Goal: Task Accomplishment & Management: Complete application form

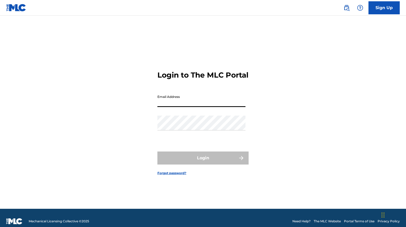
click at [174, 102] on input "Email Address" at bounding box center [201, 99] width 88 height 15
type input "official"
click at [383, 9] on link "Sign Up" at bounding box center [383, 7] width 31 height 13
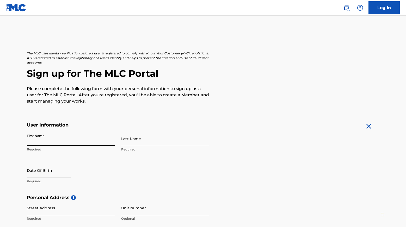
click at [67, 143] on input "First Name" at bounding box center [71, 138] width 88 height 15
type input "[PERSON_NAME]"
type input "Wood"
select select "7"
select select "2025"
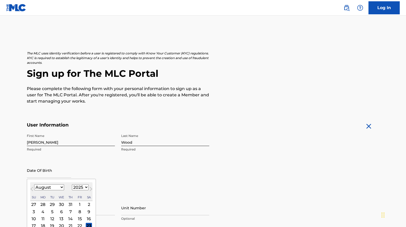
type input "m"
click at [43, 188] on select "January February March April May June July August September October November De…" at bounding box center [49, 187] width 30 height 6
select select "4"
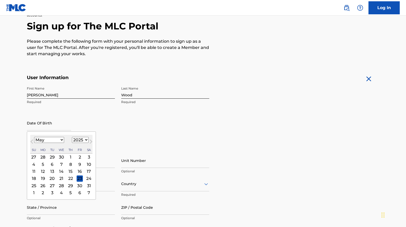
scroll to position [52, 0]
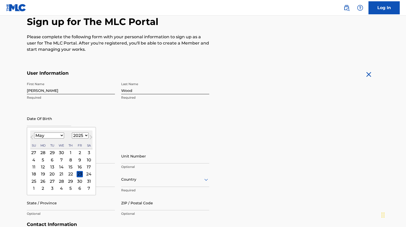
click at [34, 174] on div "18" at bounding box center [34, 174] width 6 height 6
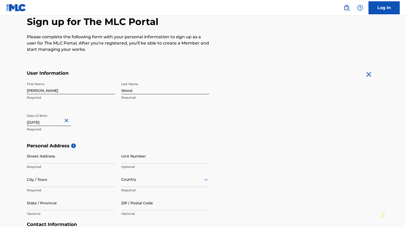
type input "May 18 1969"
click at [63, 158] on input "Street Address" at bounding box center [71, 156] width 88 height 15
type input "[STREET_ADDRESS]"
type input "[GEOGRAPHIC_DATA]"
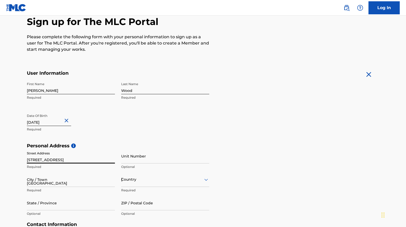
type input "NC"
type input "27614"
type input "1"
type input "919"
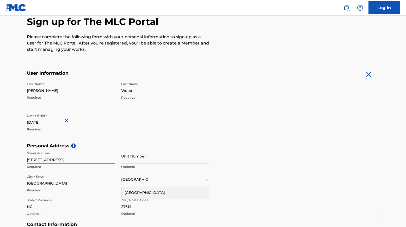
scroll to position [147, 0]
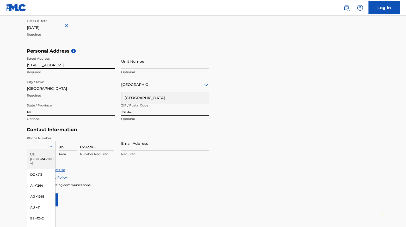
click at [244, 129] on form "User Information First Name Steven Required Last Name Wood Required Date Of Bir…" at bounding box center [203, 91] width 352 height 231
click at [85, 147] on input "6792216" at bounding box center [97, 143] width 34 height 15
type input "5787520"
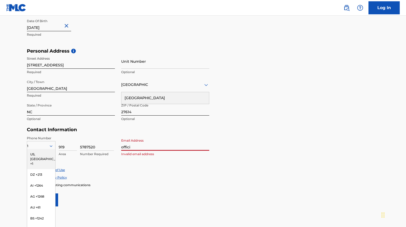
type input "[EMAIL_ADDRESS][DOMAIN_NAME]"
click at [37, 156] on div "US, [GEOGRAPHIC_DATA] +1" at bounding box center [41, 159] width 28 height 20
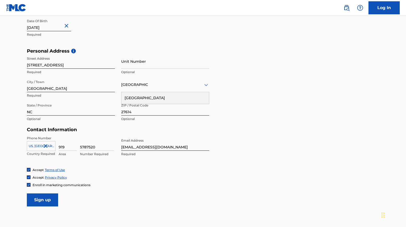
click at [111, 191] on form "User Information First Name Steven Required Last Name Wood Required Date Of Bir…" at bounding box center [203, 91] width 352 height 231
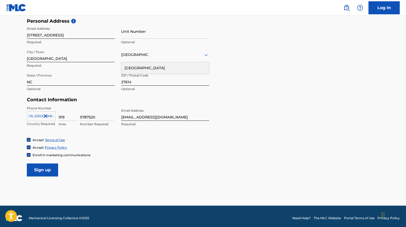
scroll to position [180, 0]
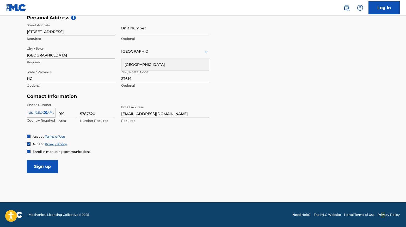
click at [28, 152] on img at bounding box center [28, 151] width 3 height 3
click at [41, 170] on input "Sign up" at bounding box center [42, 166] width 31 height 13
click at [54, 164] on input "Sign up" at bounding box center [42, 166] width 31 height 13
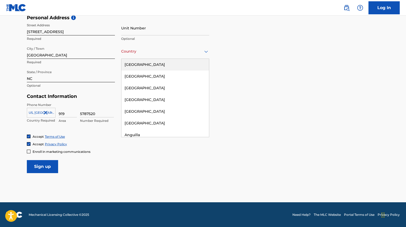
click at [139, 55] on div "Country" at bounding box center [165, 51] width 88 height 15
click at [139, 67] on div "[GEOGRAPHIC_DATA]" at bounding box center [165, 65] width 88 height 12
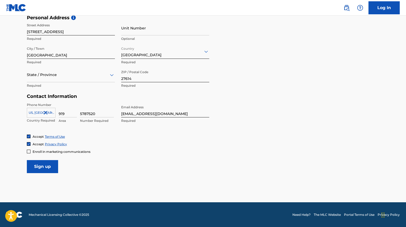
click at [47, 167] on input "Sign up" at bounding box center [42, 166] width 31 height 13
click at [41, 81] on div "State / Province" at bounding box center [71, 74] width 88 height 15
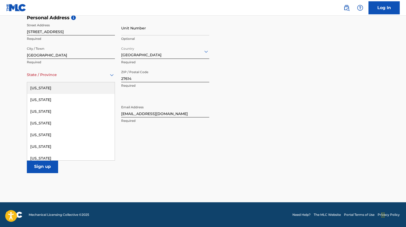
type input "n"
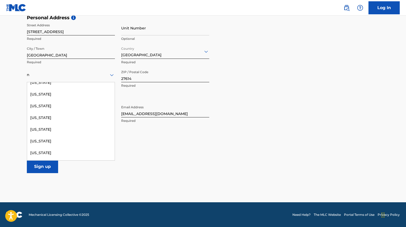
scroll to position [223, 0]
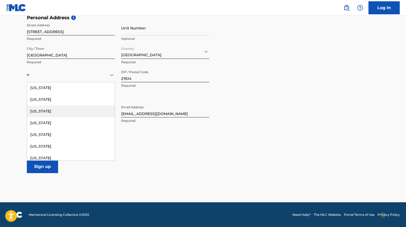
click at [47, 110] on div "[US_STATE]" at bounding box center [71, 112] width 88 height 12
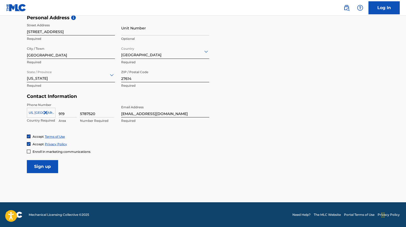
click at [36, 167] on input "Sign up" at bounding box center [42, 166] width 31 height 13
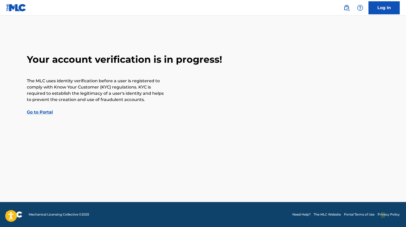
click at [36, 113] on link "Go to Portal" at bounding box center [40, 112] width 26 height 5
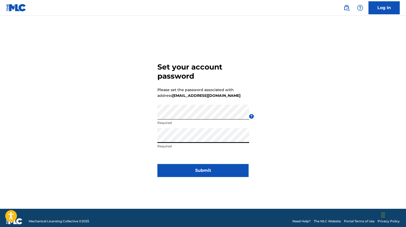
click at [201, 174] on button "Submit" at bounding box center [202, 170] width 91 height 13
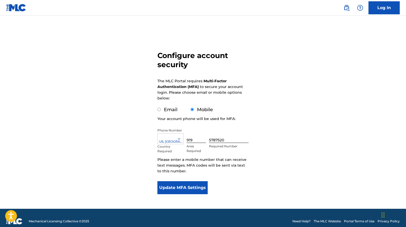
scroll to position [23, 0]
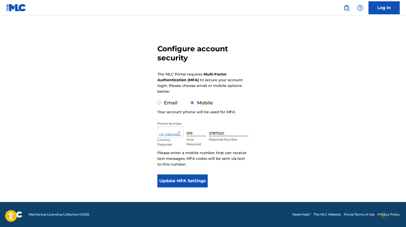
click at [200, 182] on button "Update MFA Settings" at bounding box center [182, 181] width 50 height 13
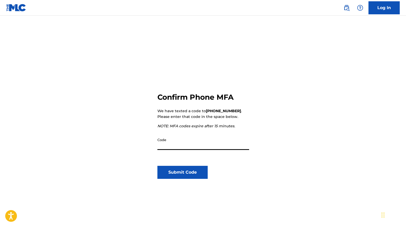
paste input "927630"
type input "927630"
click at [197, 171] on button "Submit Code" at bounding box center [182, 172] width 50 height 13
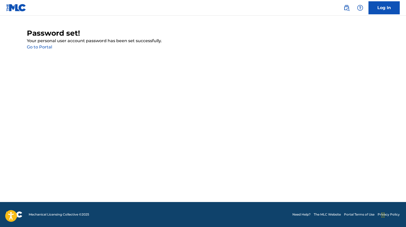
click at [48, 49] on link "Go to Portal" at bounding box center [39, 47] width 25 height 5
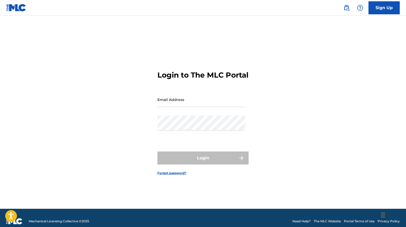
click at [178, 102] on input "Email Address" at bounding box center [201, 99] width 88 height 15
type input "[EMAIL_ADDRESS][DOMAIN_NAME]"
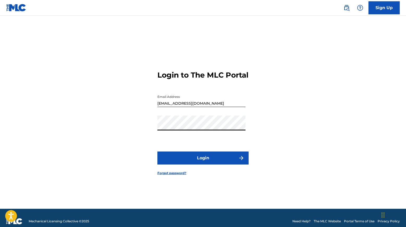
click at [197, 156] on button "Login" at bounding box center [202, 158] width 91 height 13
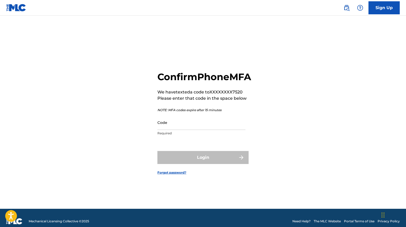
click at [179, 130] on input "Code" at bounding box center [201, 122] width 88 height 15
paste input "661005"
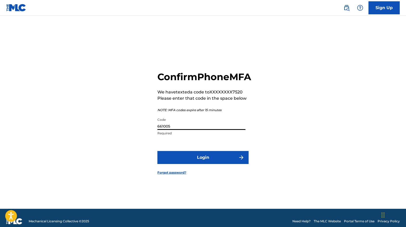
type input "661005"
click at [197, 164] on button "Login" at bounding box center [202, 157] width 91 height 13
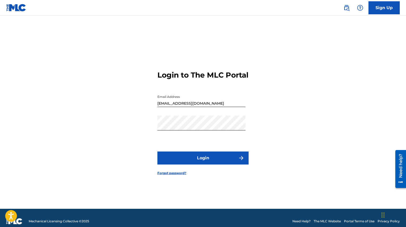
click at [178, 164] on button "Login" at bounding box center [202, 158] width 91 height 13
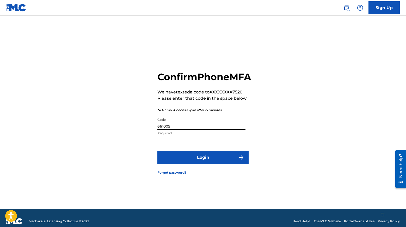
drag, startPoint x: 174, startPoint y: 133, endPoint x: 148, endPoint y: 130, distance: 26.6
click at [148, 130] on div "Confirm Phone MFA We have texted a code to XXXXXXXX7520 Please enter that code …" at bounding box center [203, 119] width 365 height 180
paste input "571791"
type input "571791"
click at [188, 160] on button "Login" at bounding box center [202, 157] width 91 height 13
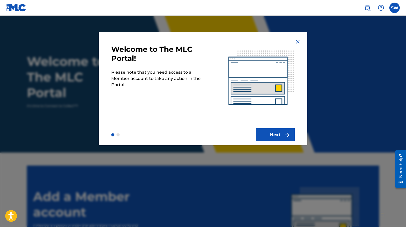
click at [275, 134] on button "Next" at bounding box center [275, 134] width 39 height 13
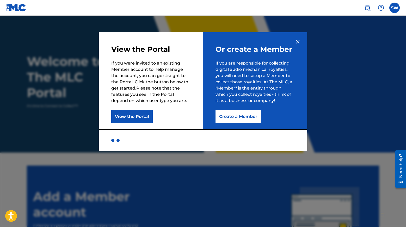
click at [242, 116] on button "Create a Member" at bounding box center [238, 116] width 45 height 13
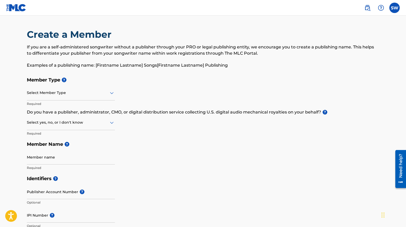
click at [68, 95] on div at bounding box center [71, 93] width 88 height 7
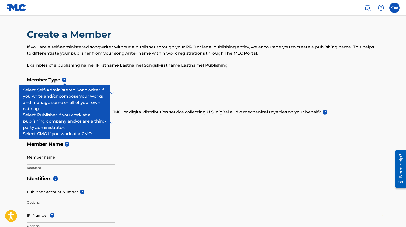
click at [63, 78] on span "?" at bounding box center [64, 80] width 5 height 5
click at [66, 80] on span "?" at bounding box center [64, 80] width 5 height 5
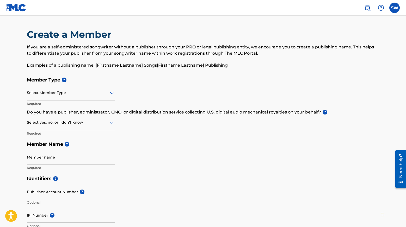
click at [106, 96] on div "Select Member Type" at bounding box center [71, 93] width 88 height 15
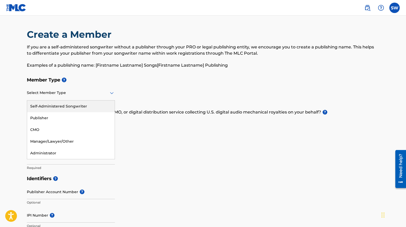
click at [61, 94] on div at bounding box center [71, 93] width 88 height 7
click at [60, 105] on div "Self-Administered Songwriter" at bounding box center [71, 107] width 88 height 12
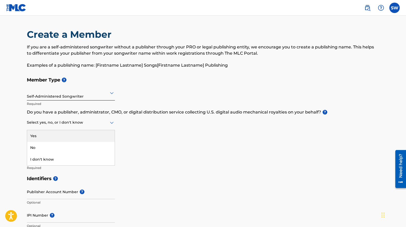
click at [69, 122] on div at bounding box center [71, 122] width 88 height 7
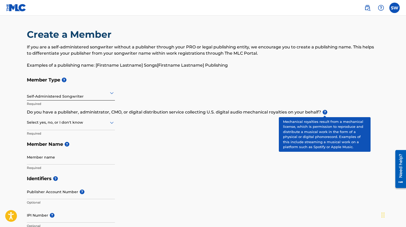
click at [327, 112] on span "?" at bounding box center [325, 112] width 5 height 5
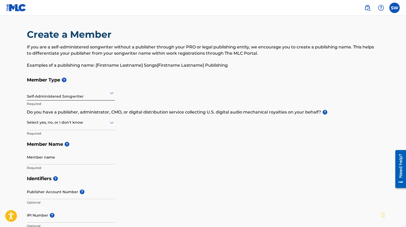
click at [112, 95] on icon at bounding box center [112, 93] width 6 height 6
click at [112, 161] on input "Member name" at bounding box center [71, 157] width 88 height 15
type input "[PERSON_NAME] Music"
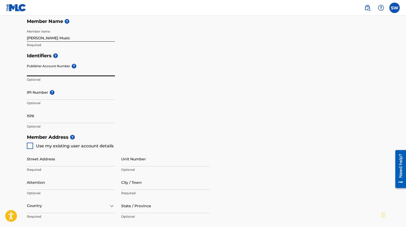
scroll to position [129, 0]
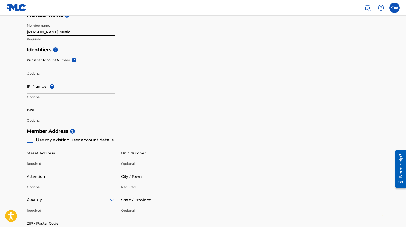
click at [30, 141] on div at bounding box center [30, 140] width 6 height 6
type input "[STREET_ADDRESS]"
type input "[GEOGRAPHIC_DATA]"
type input "27614"
type input "919"
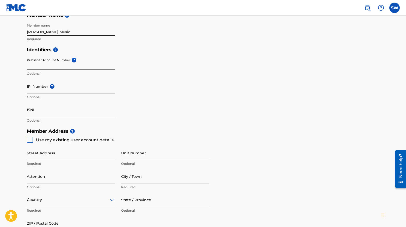
type input "5787520"
type input "[EMAIL_ADDRESS][DOMAIN_NAME]"
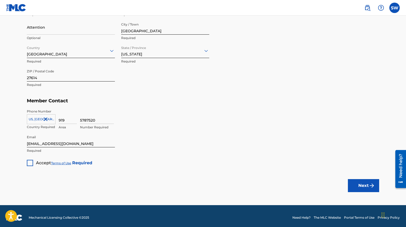
scroll to position [279, 0]
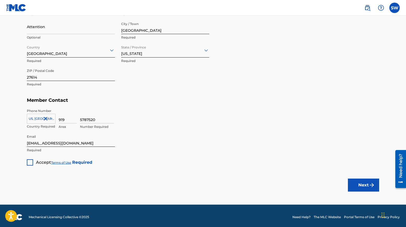
click at [30, 162] on div at bounding box center [30, 162] width 6 height 6
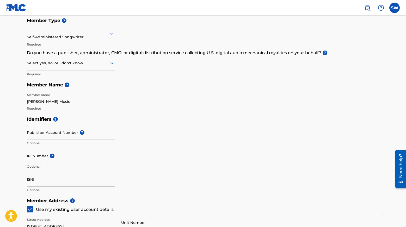
scroll to position [48, 0]
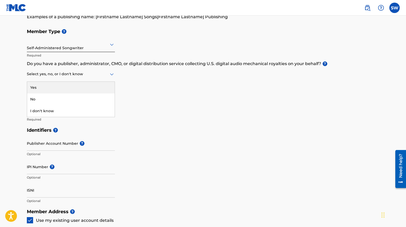
click at [111, 76] on icon at bounding box center [112, 74] width 6 height 6
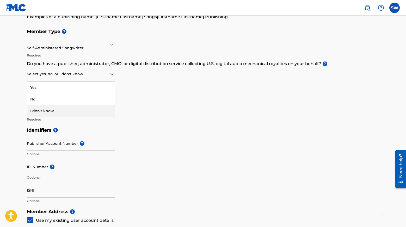
click at [89, 109] on div "I don't know" at bounding box center [71, 111] width 88 height 12
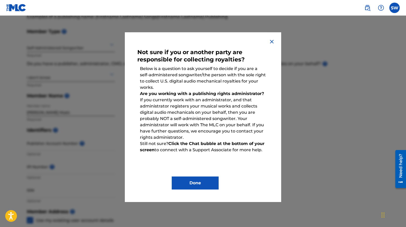
click at [182, 187] on button "Done" at bounding box center [195, 183] width 47 height 13
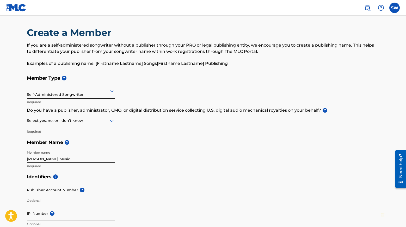
scroll to position [0, 0]
